Goal: Navigation & Orientation: Find specific page/section

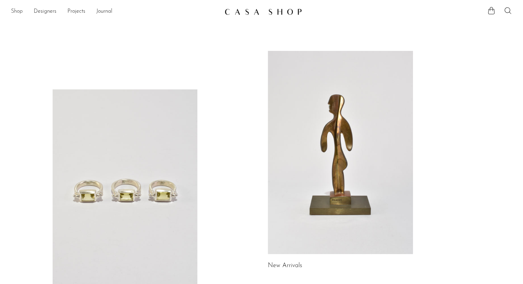
click at [19, 13] on link "Shop" at bounding box center [17, 11] width 12 height 9
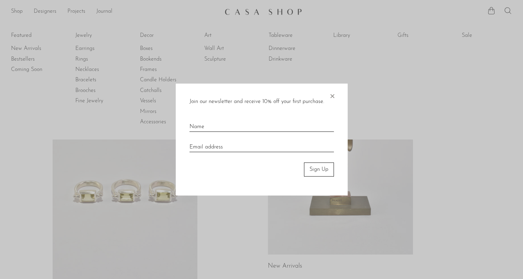
click at [331, 97] on span "×" at bounding box center [332, 95] width 7 height 22
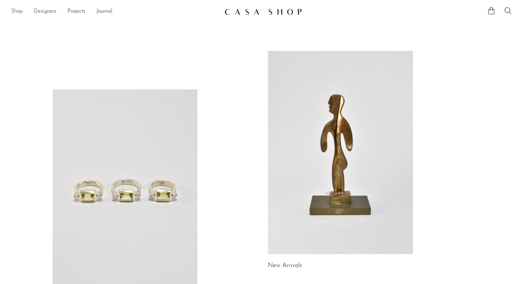
click at [16, 11] on link "Shop" at bounding box center [17, 11] width 12 height 9
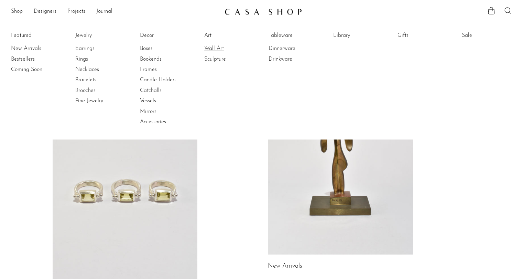
click at [210, 49] on link "Wall Art" at bounding box center [230, 49] width 52 height 8
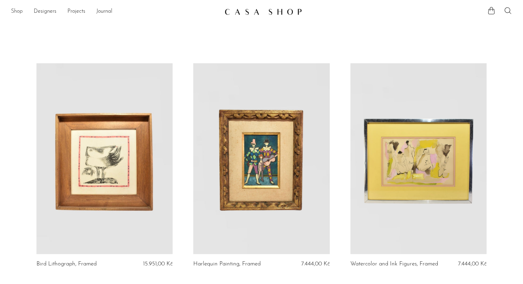
click at [14, 12] on link "Shop" at bounding box center [17, 11] width 12 height 9
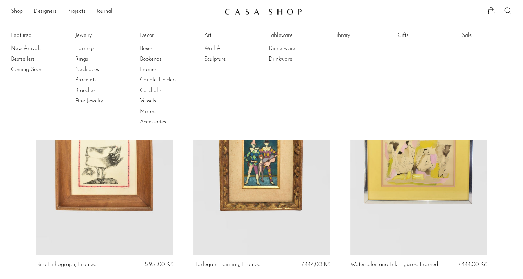
click at [147, 47] on link "Boxes" at bounding box center [166, 49] width 52 height 8
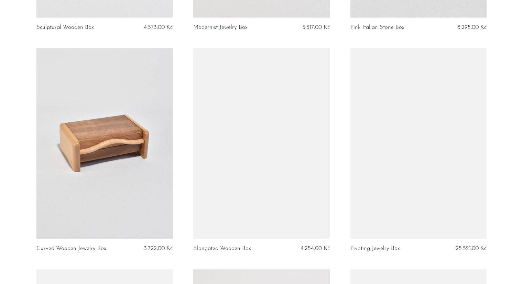
scroll to position [688, 0]
